Goal: Information Seeking & Learning: Learn about a topic

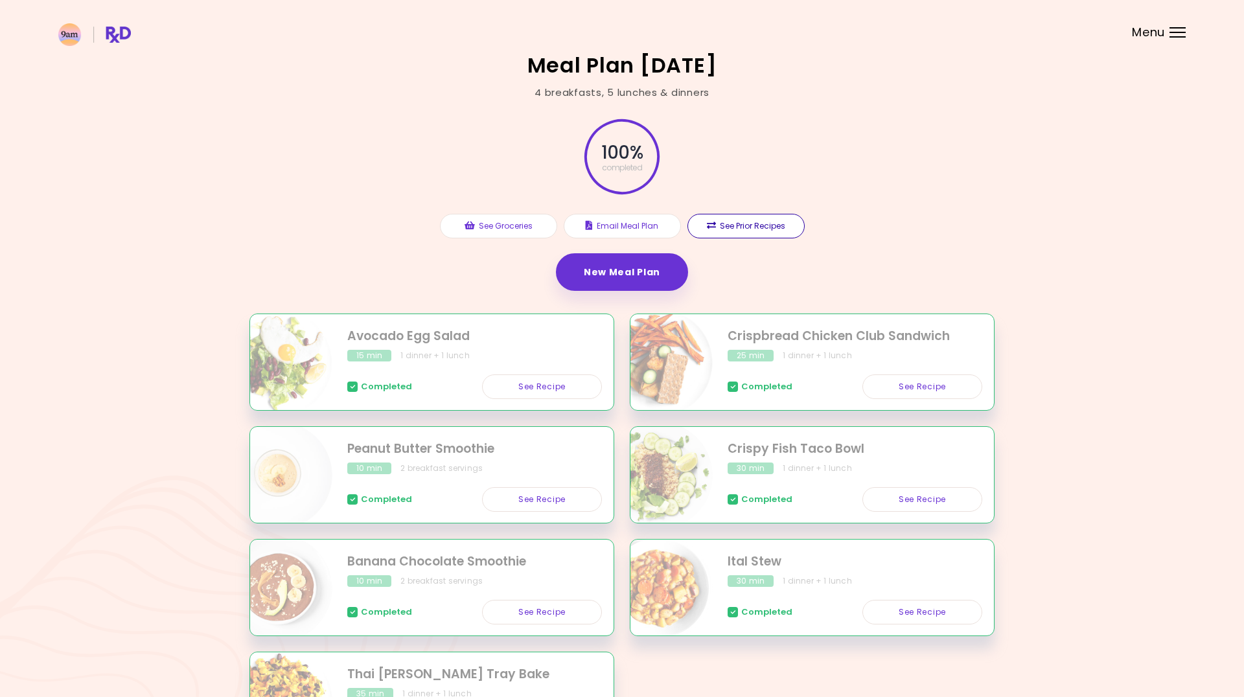
click at [740, 222] on button "See Prior Recipes" at bounding box center [746, 226] width 117 height 25
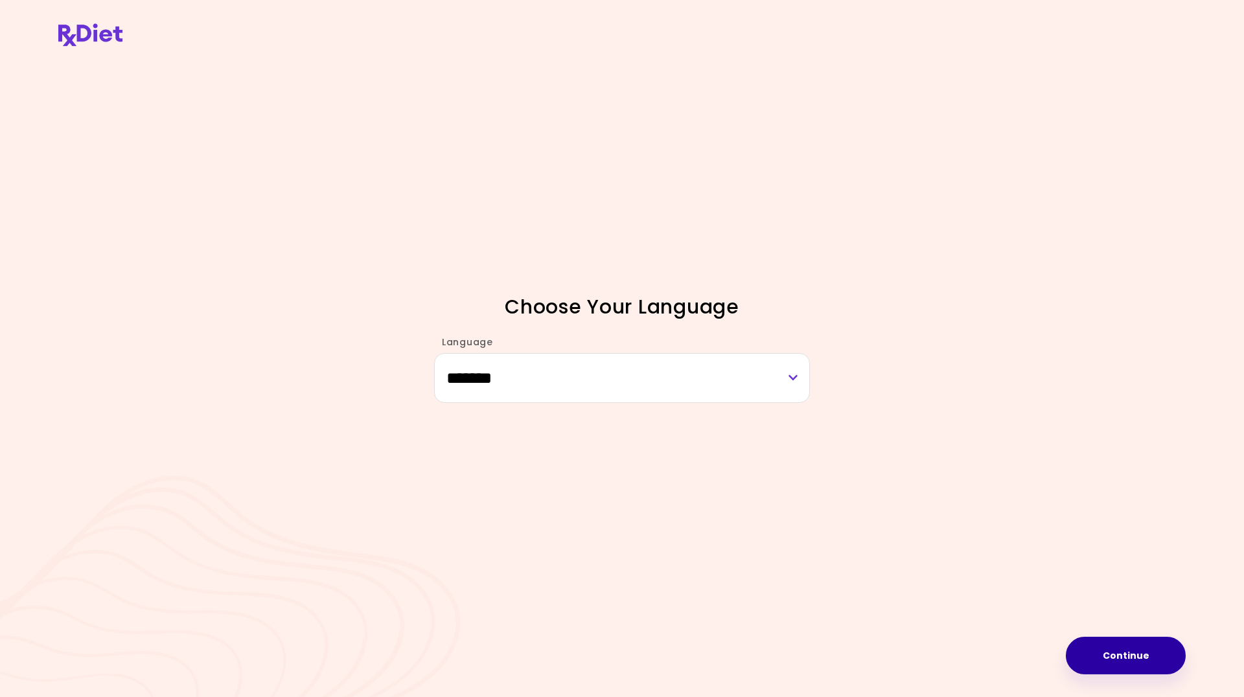
click at [1113, 664] on button "Continue" at bounding box center [1126, 656] width 120 height 38
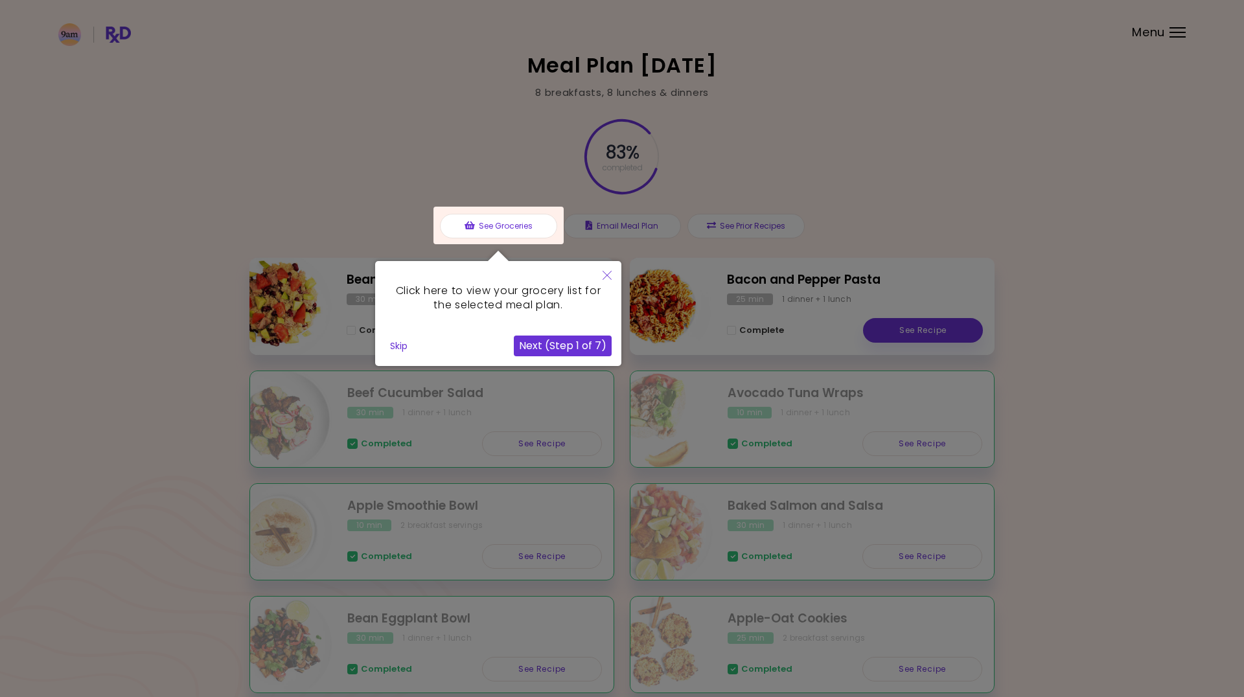
click at [604, 276] on icon "Close" at bounding box center [607, 275] width 9 height 9
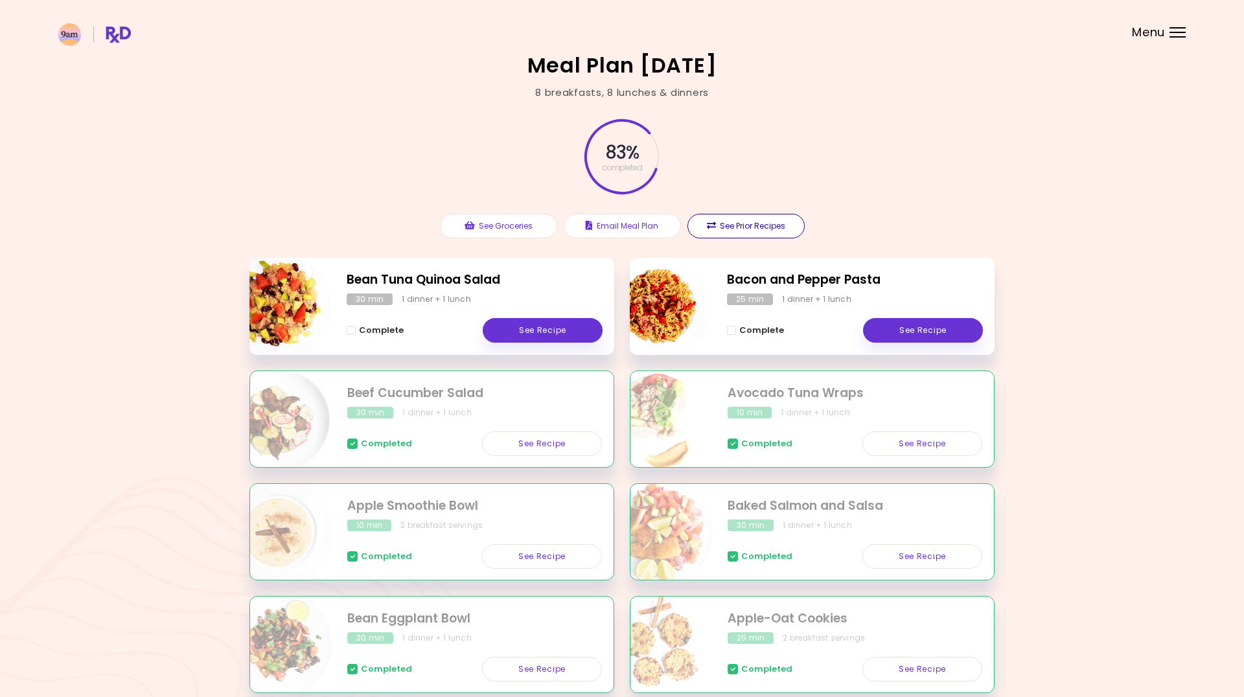
click at [737, 228] on button "See Prior Recipes" at bounding box center [746, 226] width 117 height 25
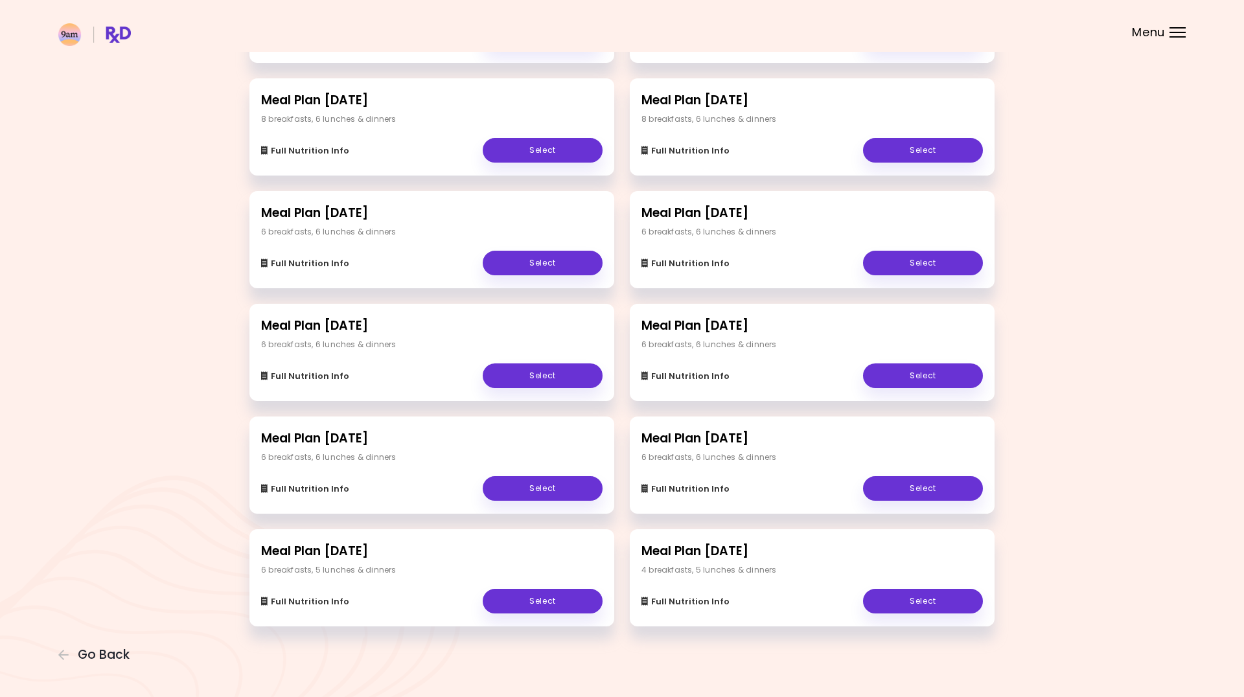
scroll to position [129, 0]
click at [543, 597] on link "Select" at bounding box center [543, 602] width 120 height 25
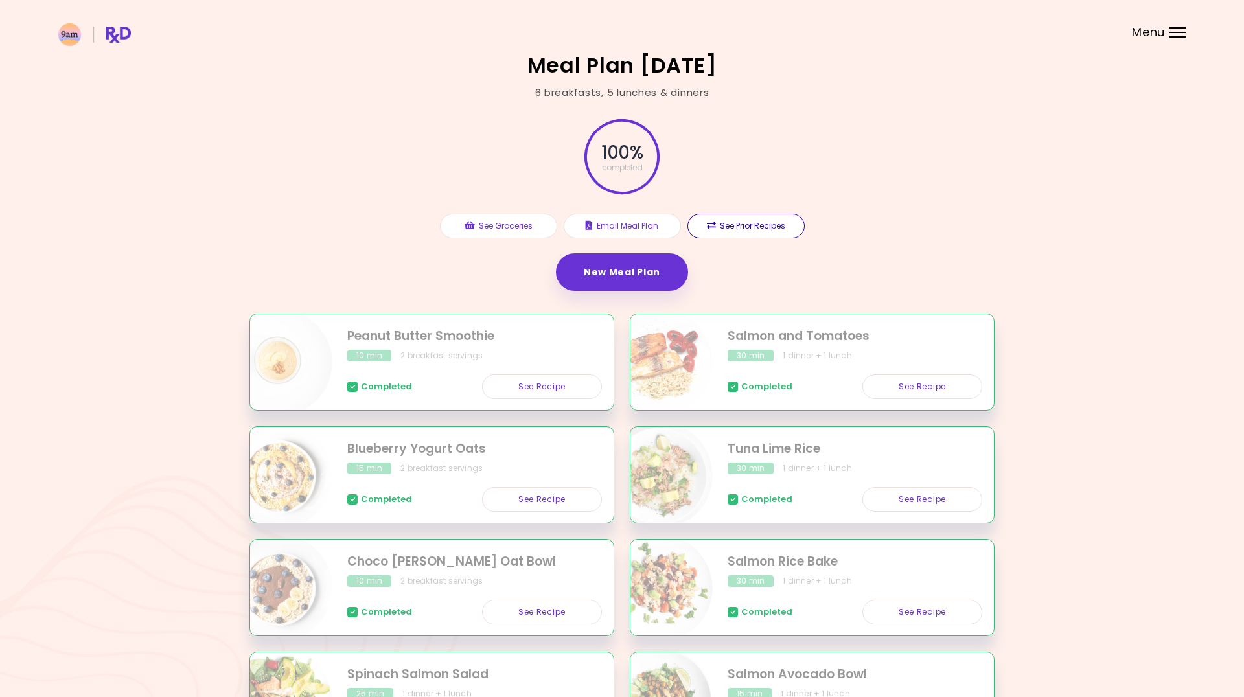
click at [746, 221] on button "See Prior Recipes" at bounding box center [746, 226] width 117 height 25
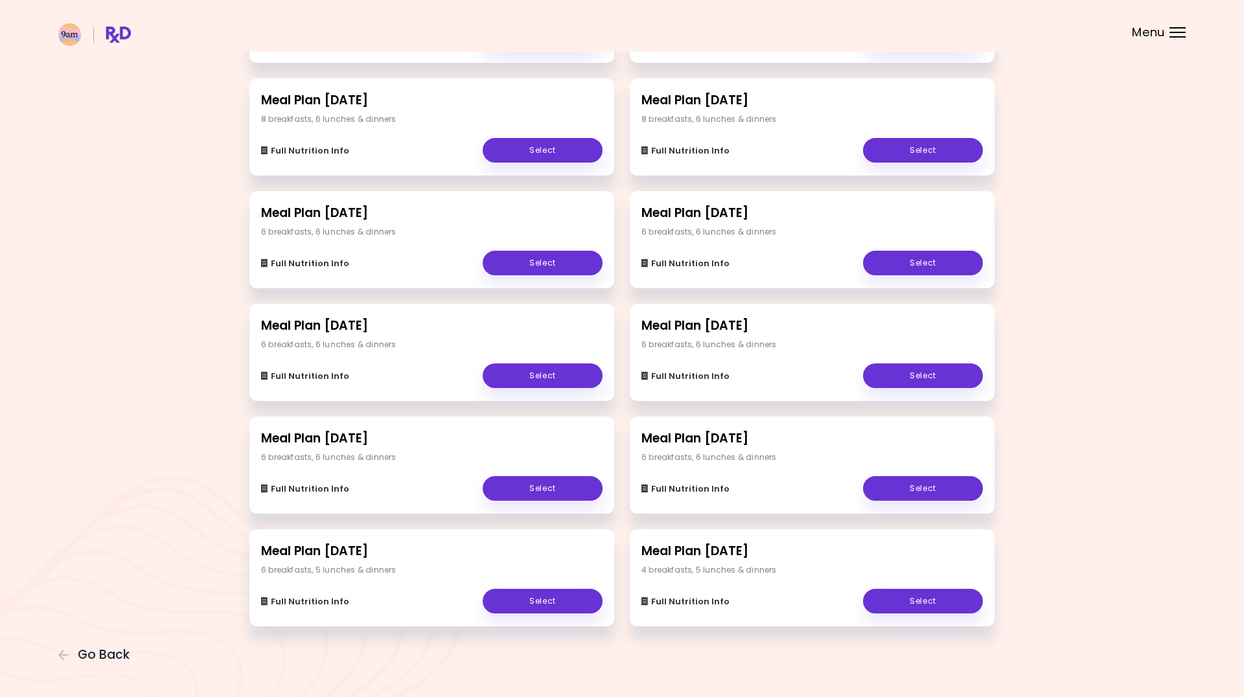
scroll to position [129, 0]
click at [909, 490] on link "Select" at bounding box center [923, 489] width 120 height 25
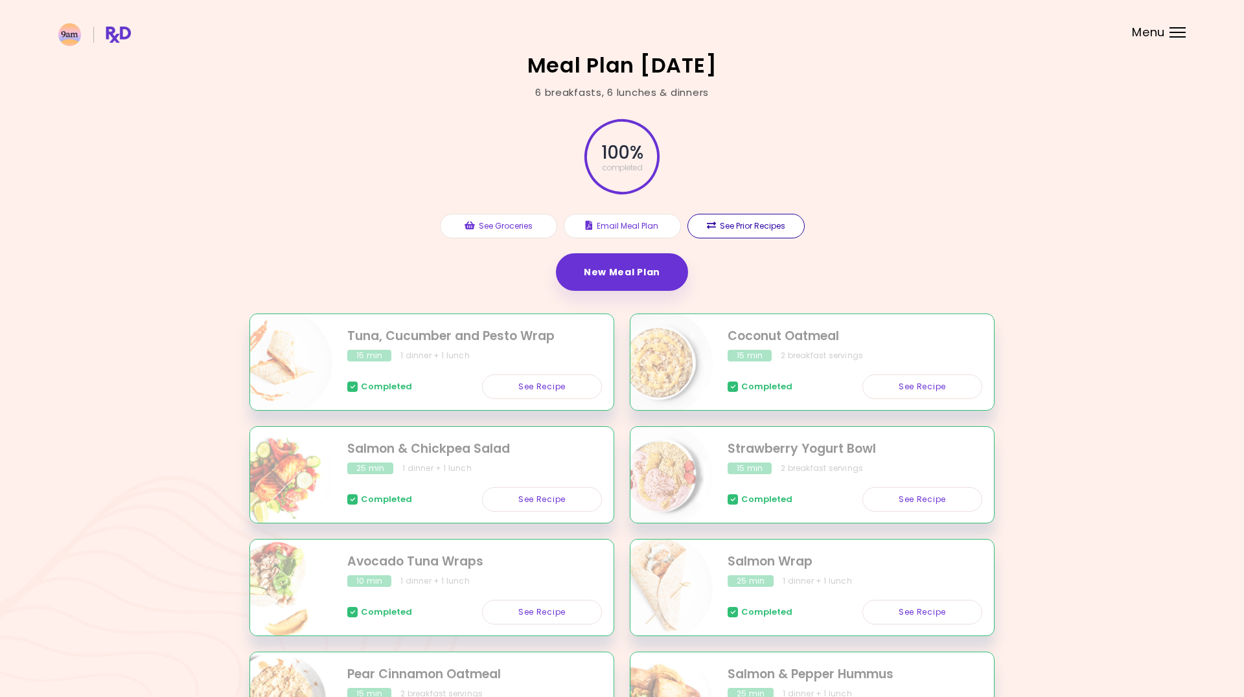
click at [741, 231] on button "See Prior Recipes" at bounding box center [746, 226] width 117 height 25
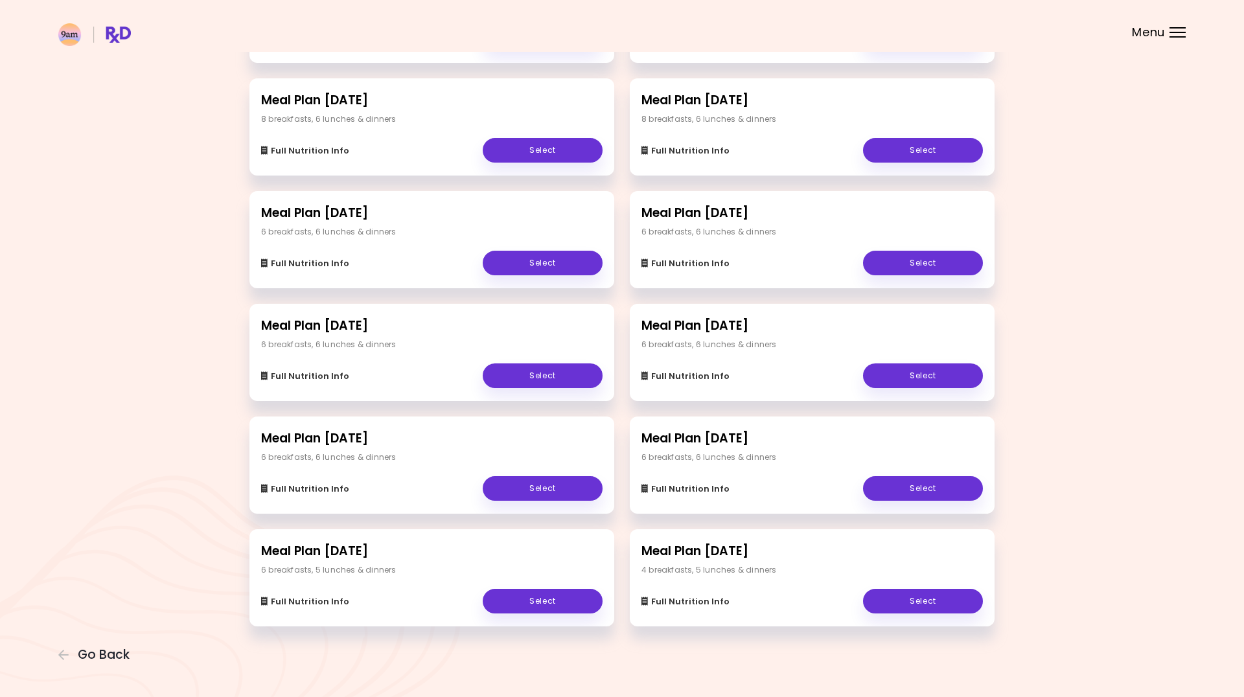
scroll to position [129, 0]
click at [529, 486] on link "Select" at bounding box center [543, 489] width 120 height 25
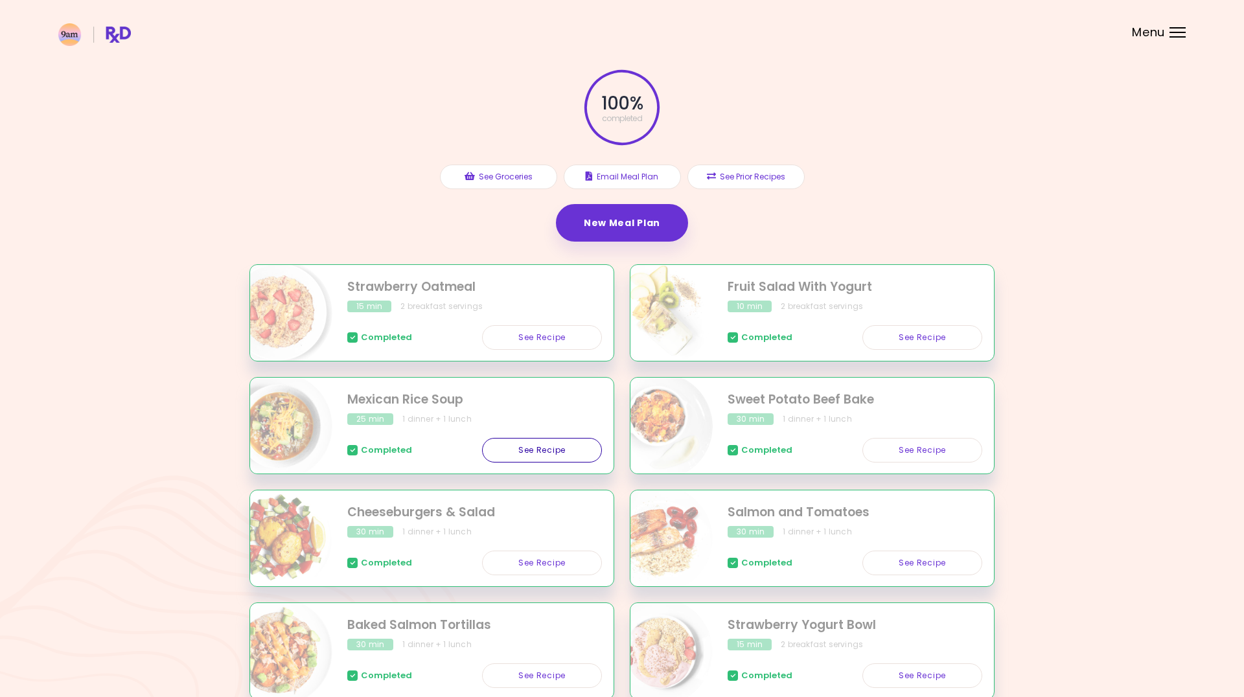
scroll to position [61, 0]
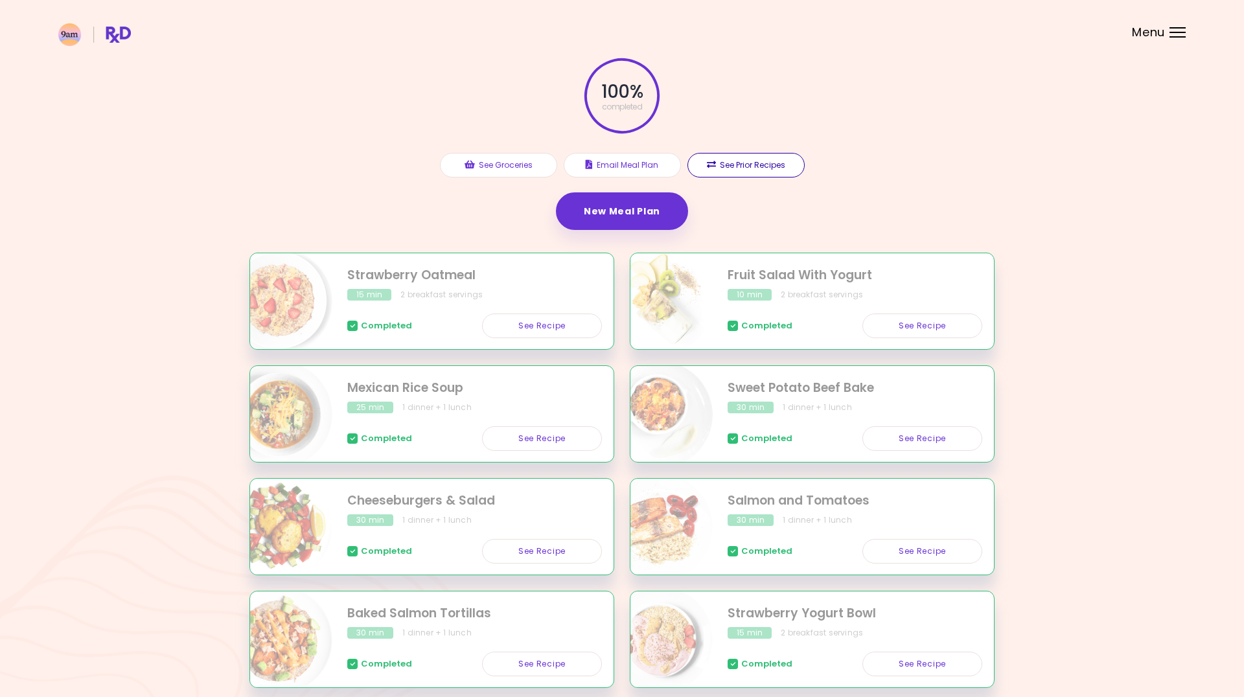
click at [726, 163] on button "See Prior Recipes" at bounding box center [746, 165] width 117 height 25
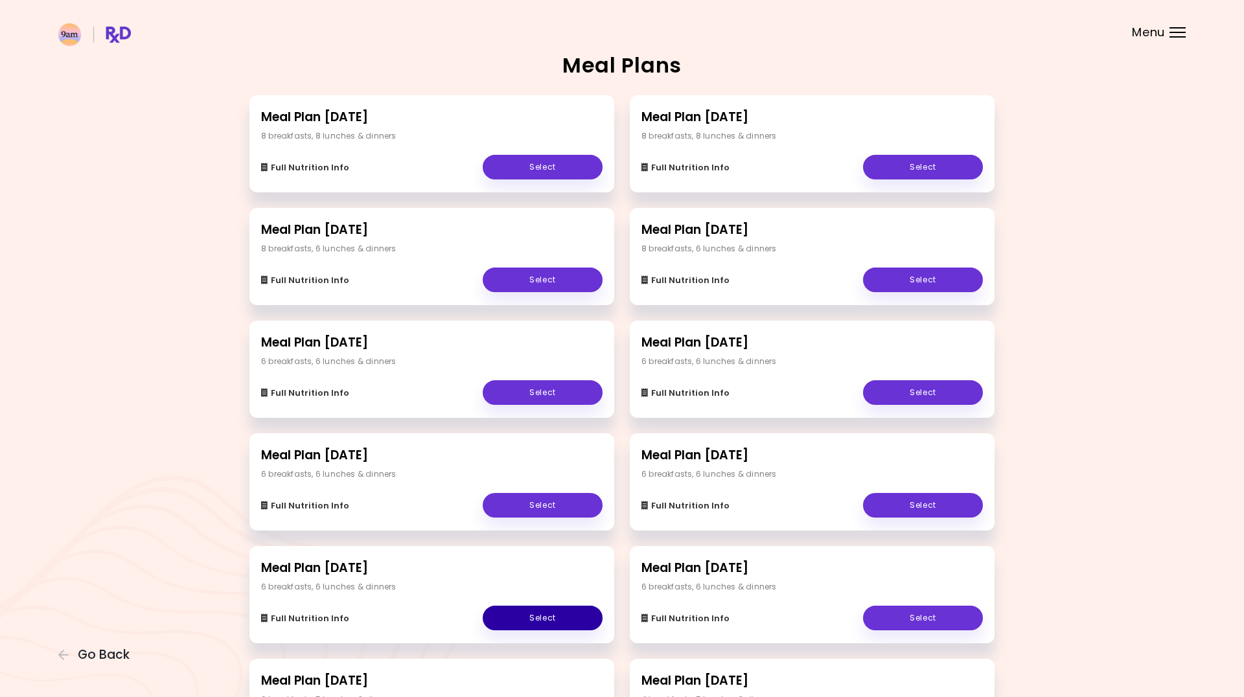
click at [527, 619] on link "Select" at bounding box center [543, 618] width 120 height 25
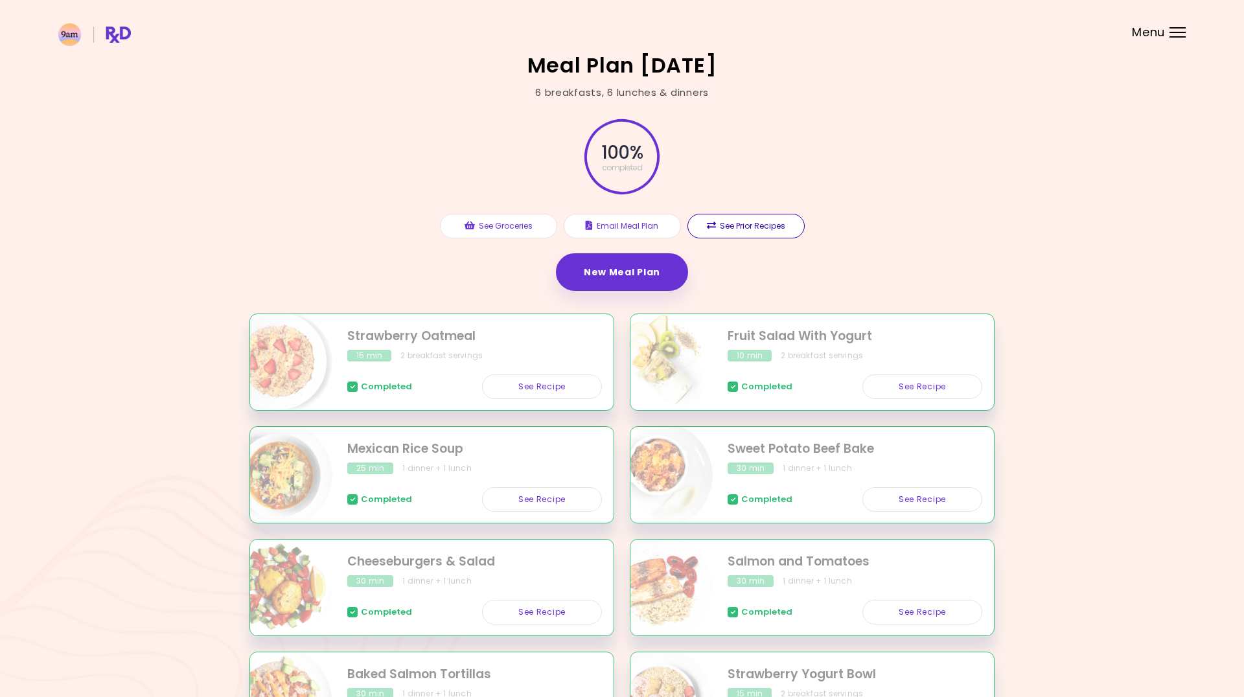
click at [767, 226] on button "See Prior Recipes" at bounding box center [746, 226] width 117 height 25
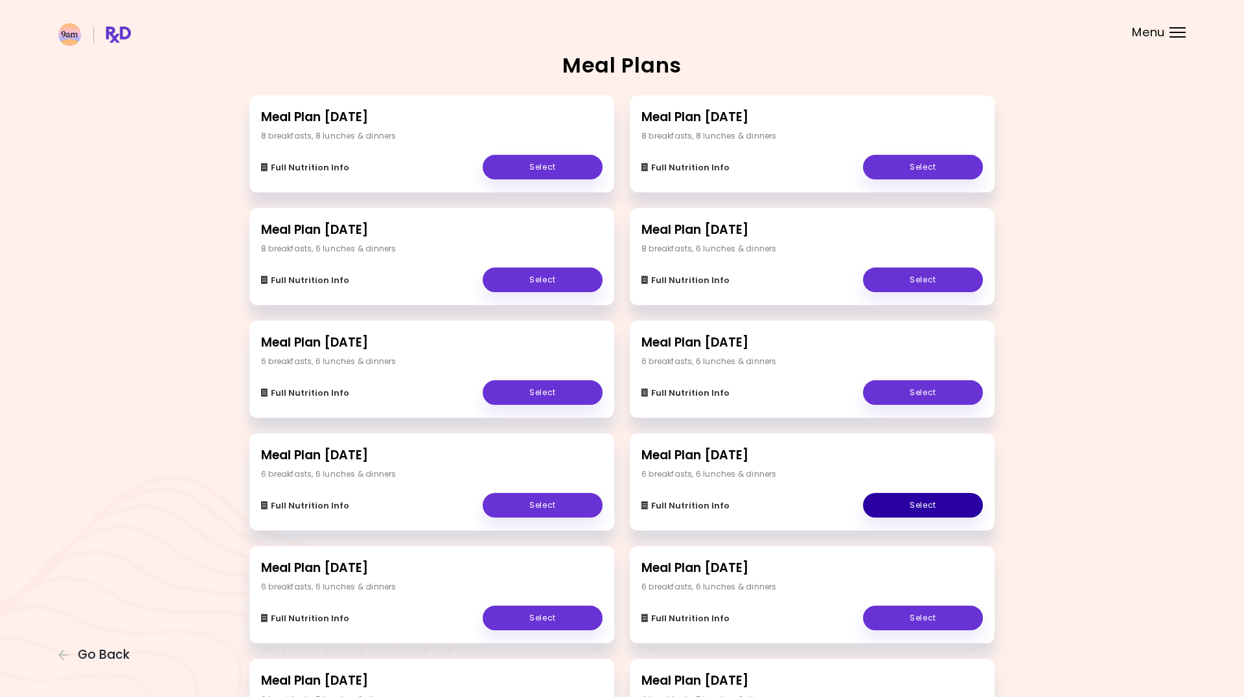
click at [906, 510] on link "Select" at bounding box center [923, 505] width 120 height 25
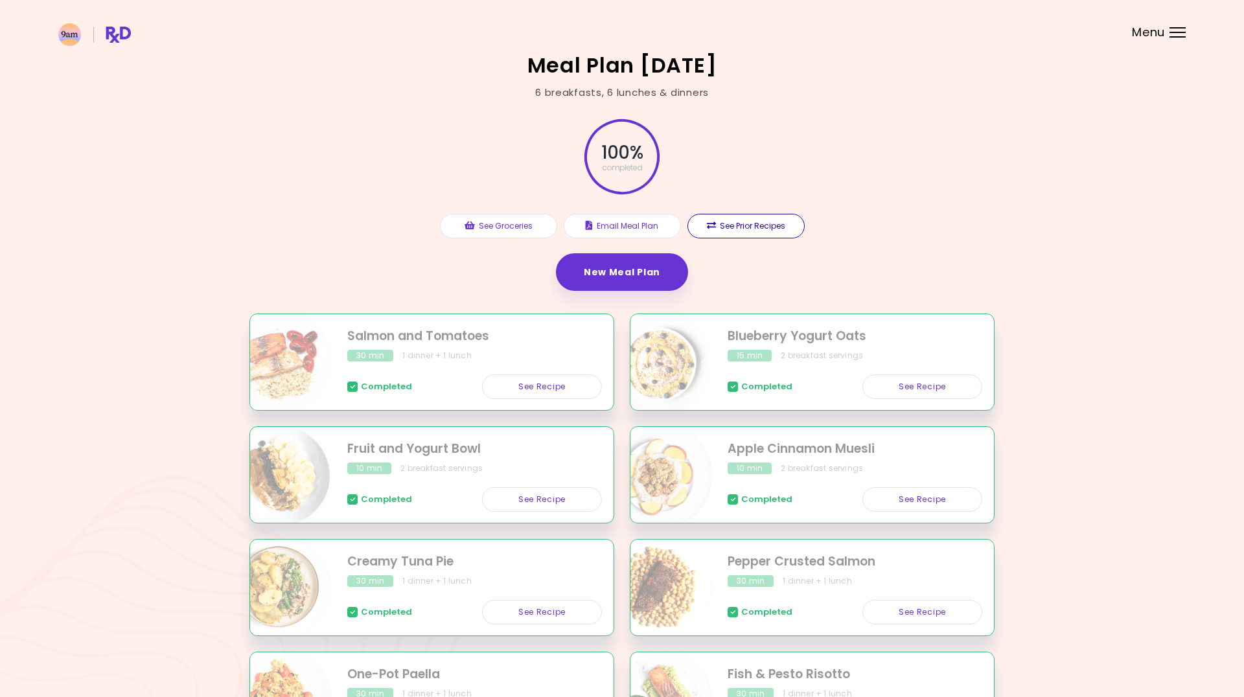
click at [745, 229] on button "See Prior Recipes" at bounding box center [746, 226] width 117 height 25
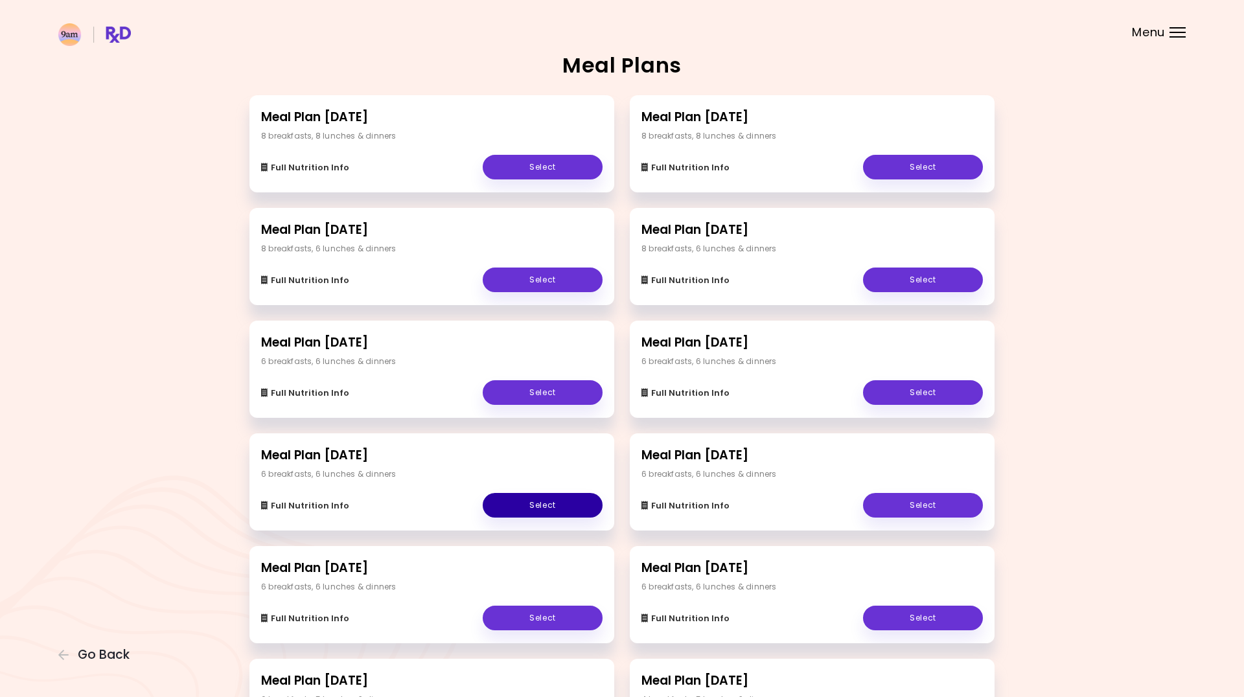
click at [549, 498] on link "Select" at bounding box center [543, 505] width 120 height 25
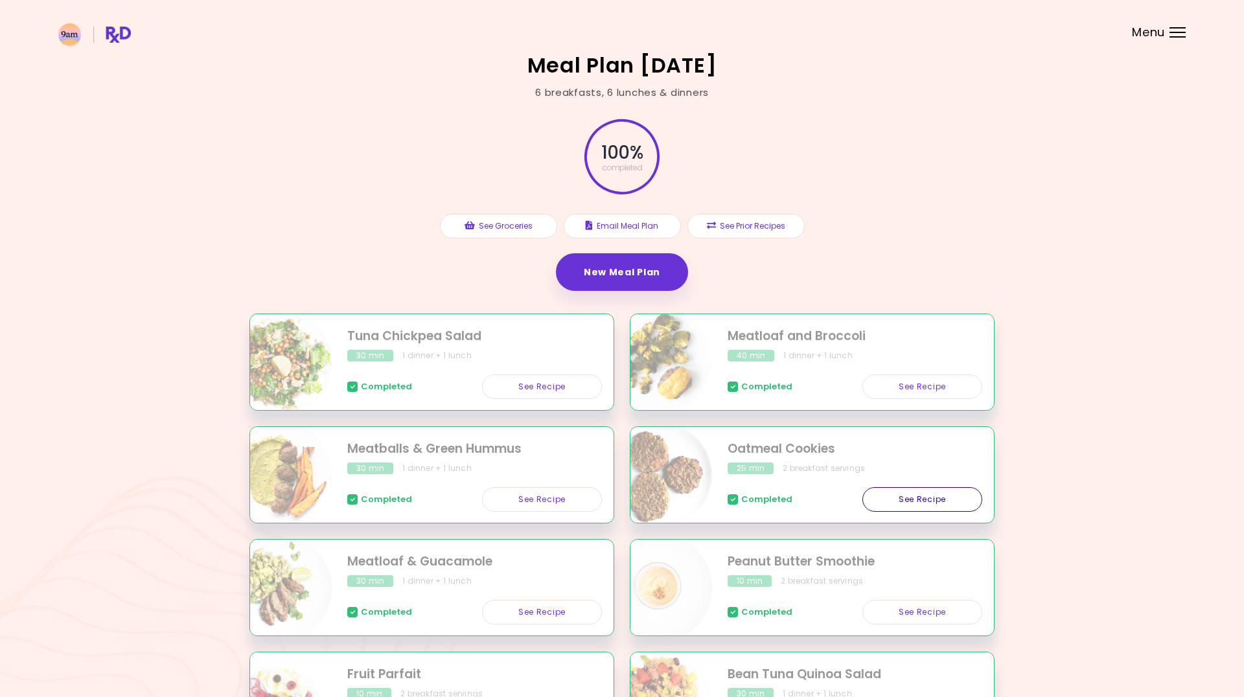
click at [914, 499] on link "See Recipe" at bounding box center [923, 499] width 120 height 25
